Goal: Information Seeking & Learning: Learn about a topic

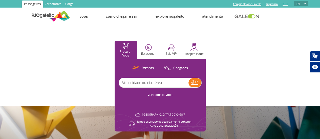
click at [270, 5] on link "Imprensa" at bounding box center [271, 4] width 11 height 3
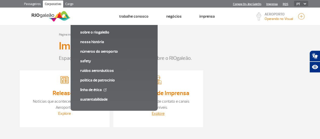
click at [66, 114] on link "Explore" at bounding box center [64, 113] width 13 height 5
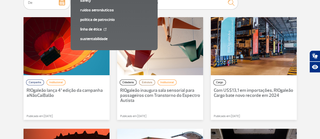
scroll to position [47, 0]
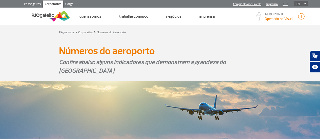
click at [105, 72] on p "Confira abaixo alguns indicadores que demonstram a grandeza do [GEOGRAPHIC_DATA…" at bounding box center [160, 66] width 202 height 17
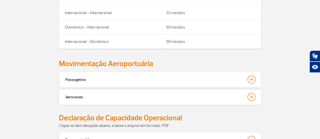
scroll to position [177, 0]
click at [252, 80] on div at bounding box center [252, 79] width 8 height 8
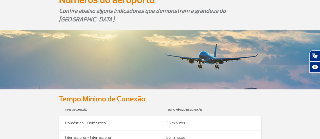
scroll to position [0, 0]
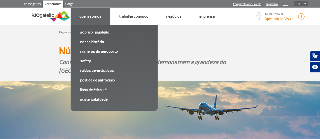
click at [91, 31] on link "Sobre o RIOgaleão" at bounding box center [114, 33] width 68 height 6
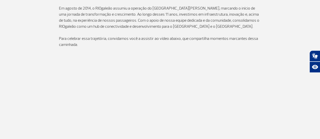
scroll to position [143, 0]
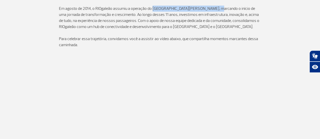
drag, startPoint x: 153, startPoint y: 9, endPoint x: 210, endPoint y: 10, distance: 56.7
click at [210, 10] on p "Em agosto de 2014, o RIOgaleão assumiu a operação do Aeroporto Internacional To…" at bounding box center [160, 18] width 202 height 24
copy p "Aeroporto Internacional Tom Jobim"
